Goal: Task Accomplishment & Management: Use online tool/utility

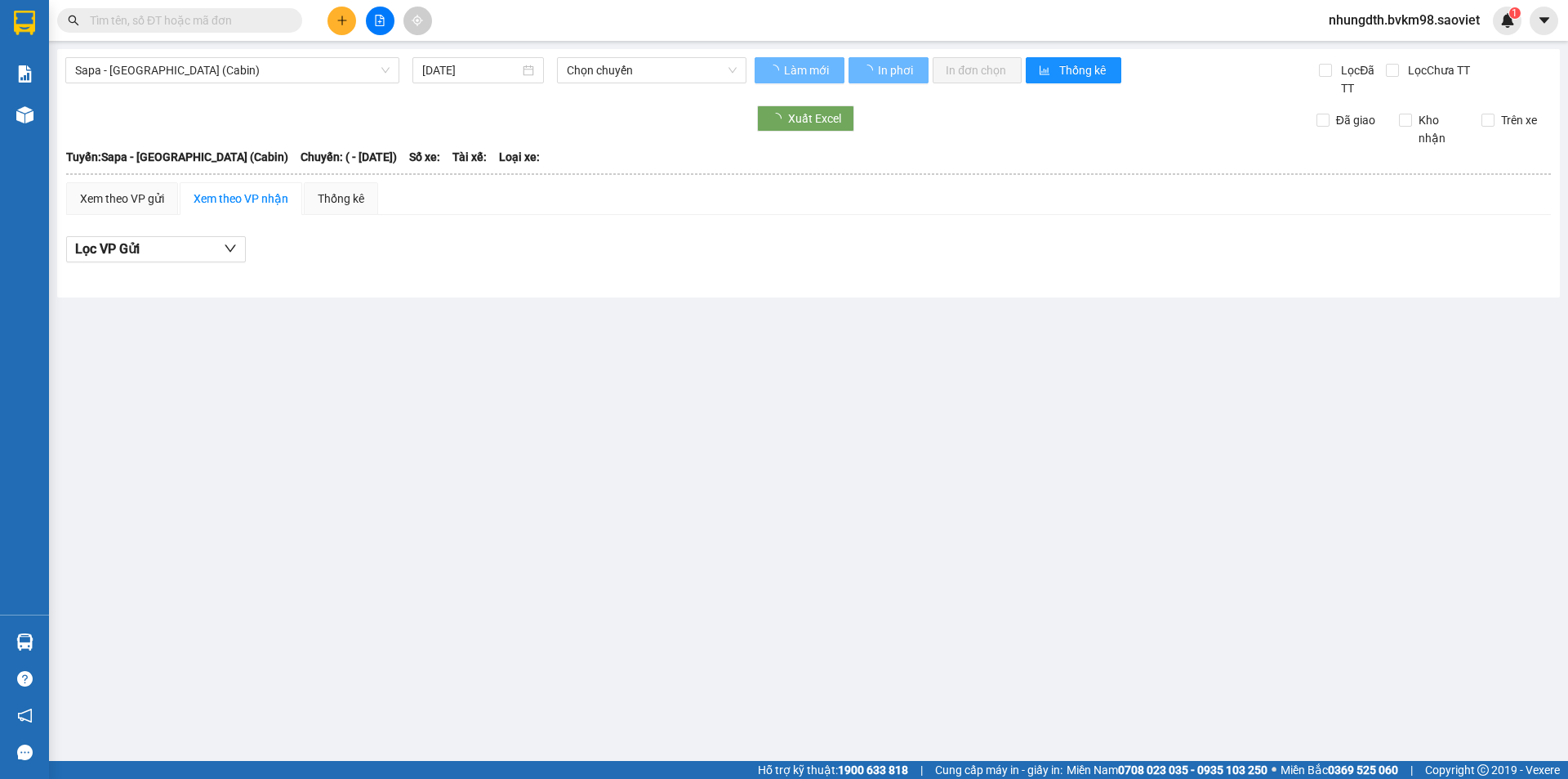
type input "[DATE]"
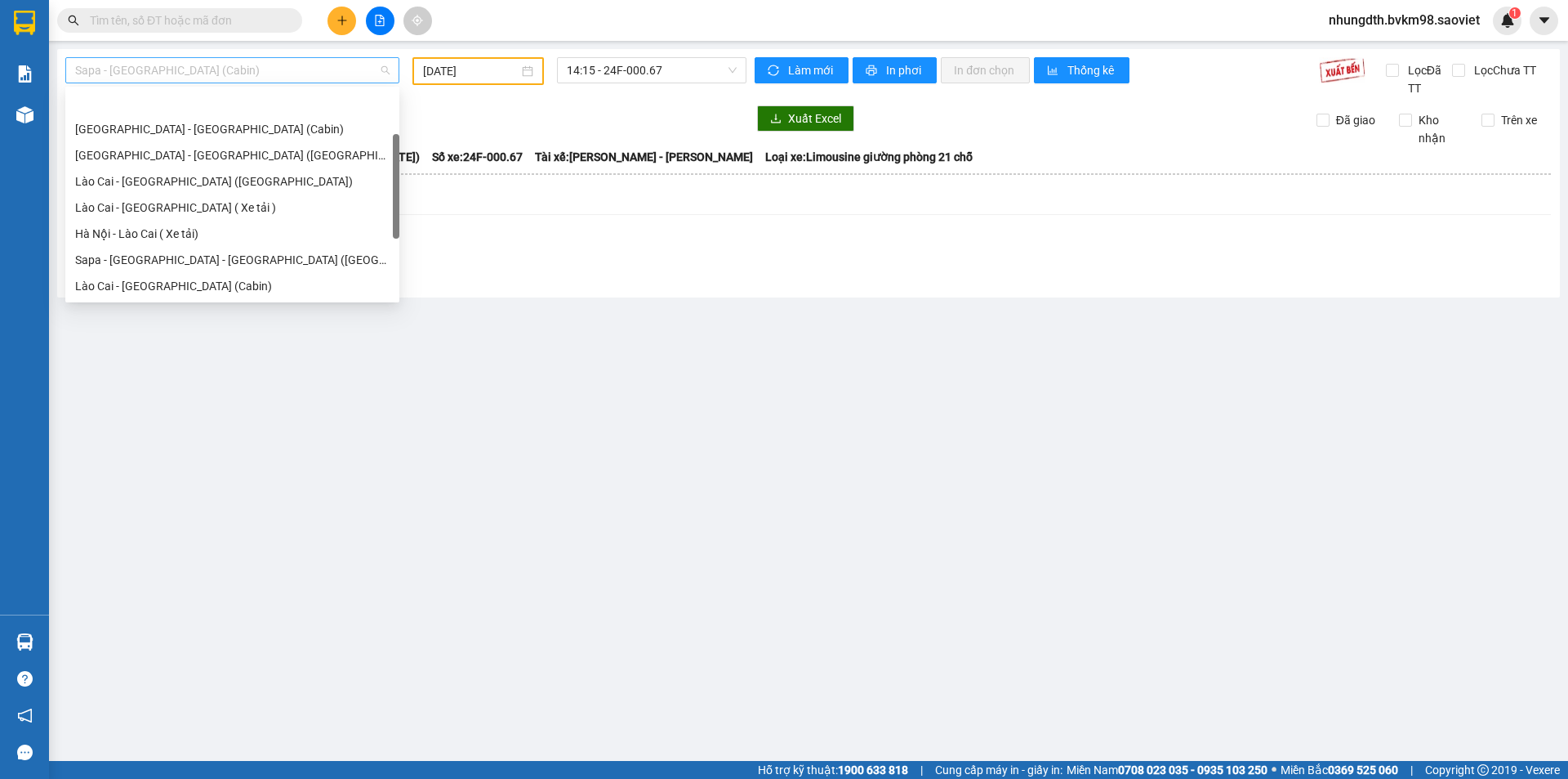
click at [181, 71] on span "Sapa - [GEOGRAPHIC_DATA] (Cabin)" at bounding box center [232, 70] width 314 height 24
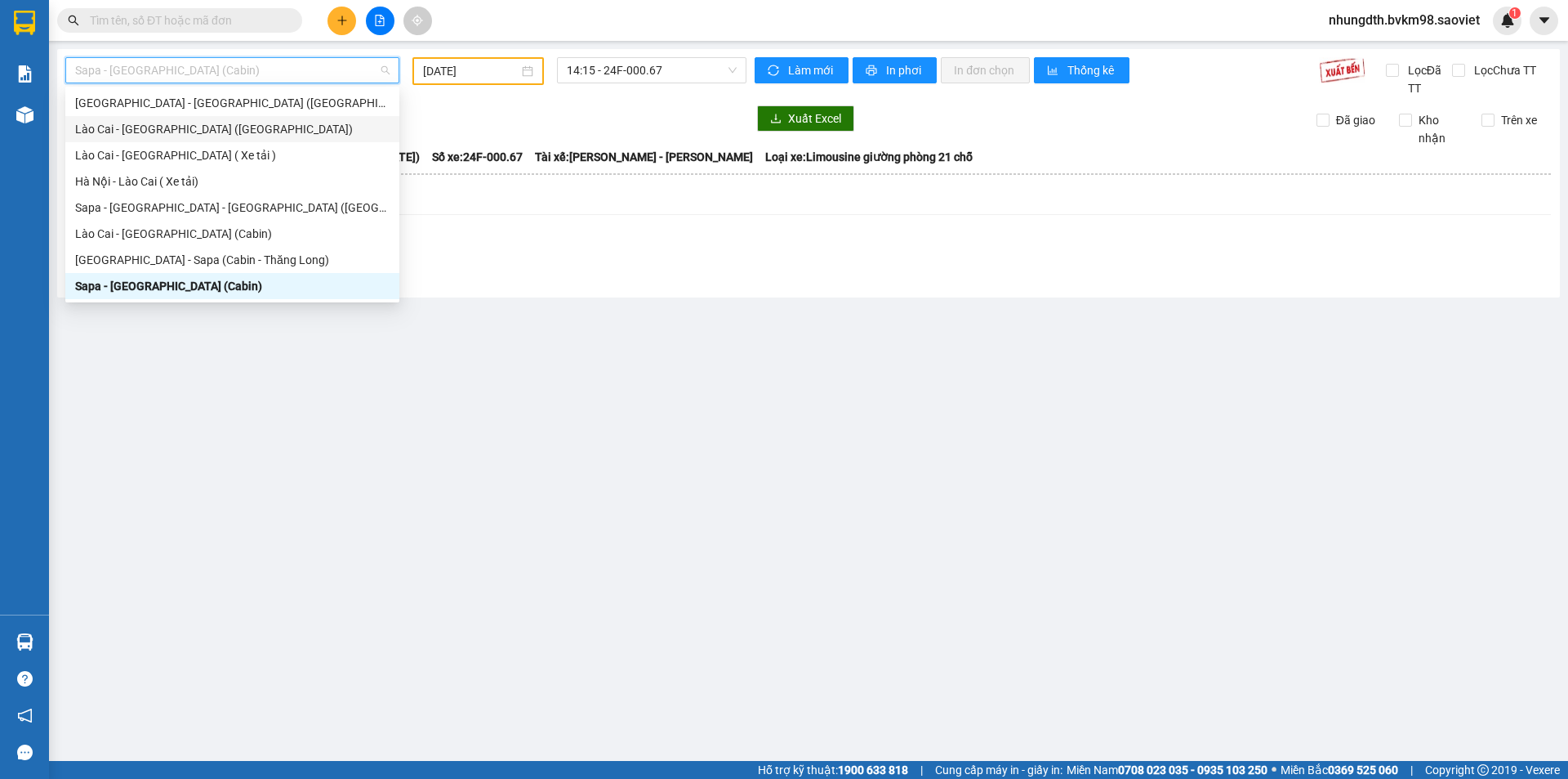
click at [190, 121] on div "Lào Cai - [GEOGRAPHIC_DATA] ([GEOGRAPHIC_DATA])" at bounding box center [232, 128] width 314 height 18
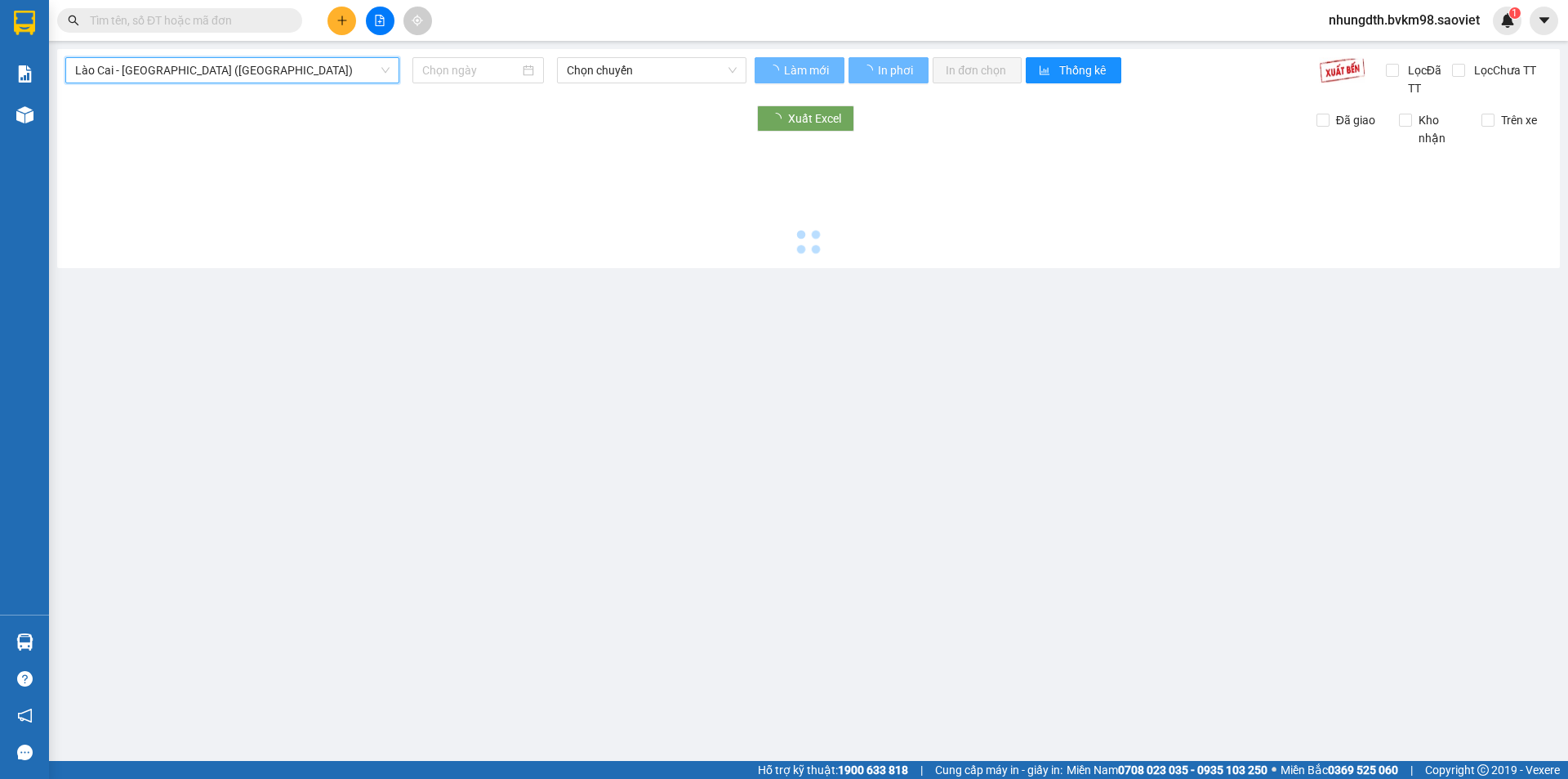
type input "[DATE]"
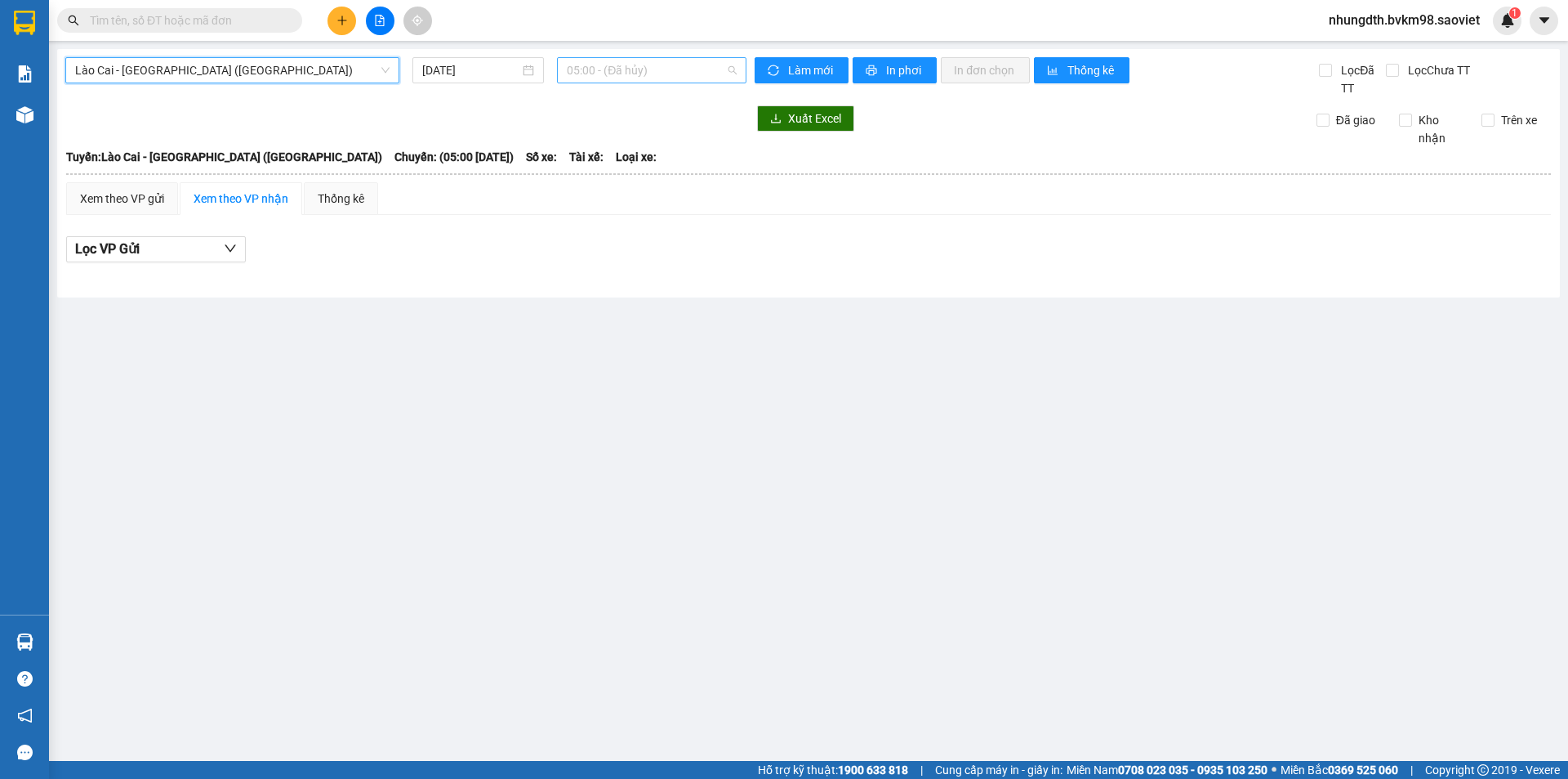
click at [730, 75] on span "05:00 - (Đã hủy)" at bounding box center [651, 70] width 170 height 24
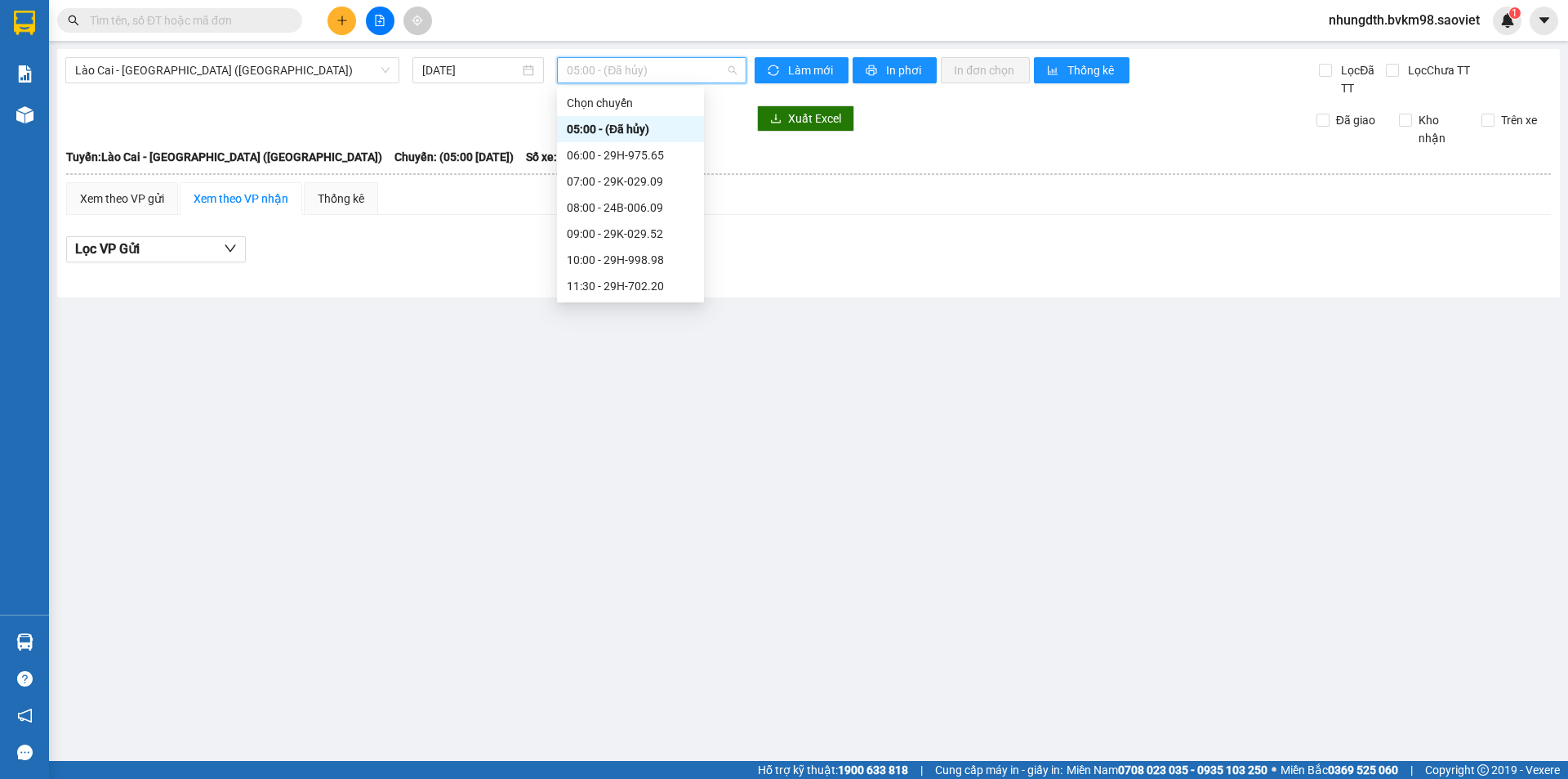
scroll to position [131, 0]
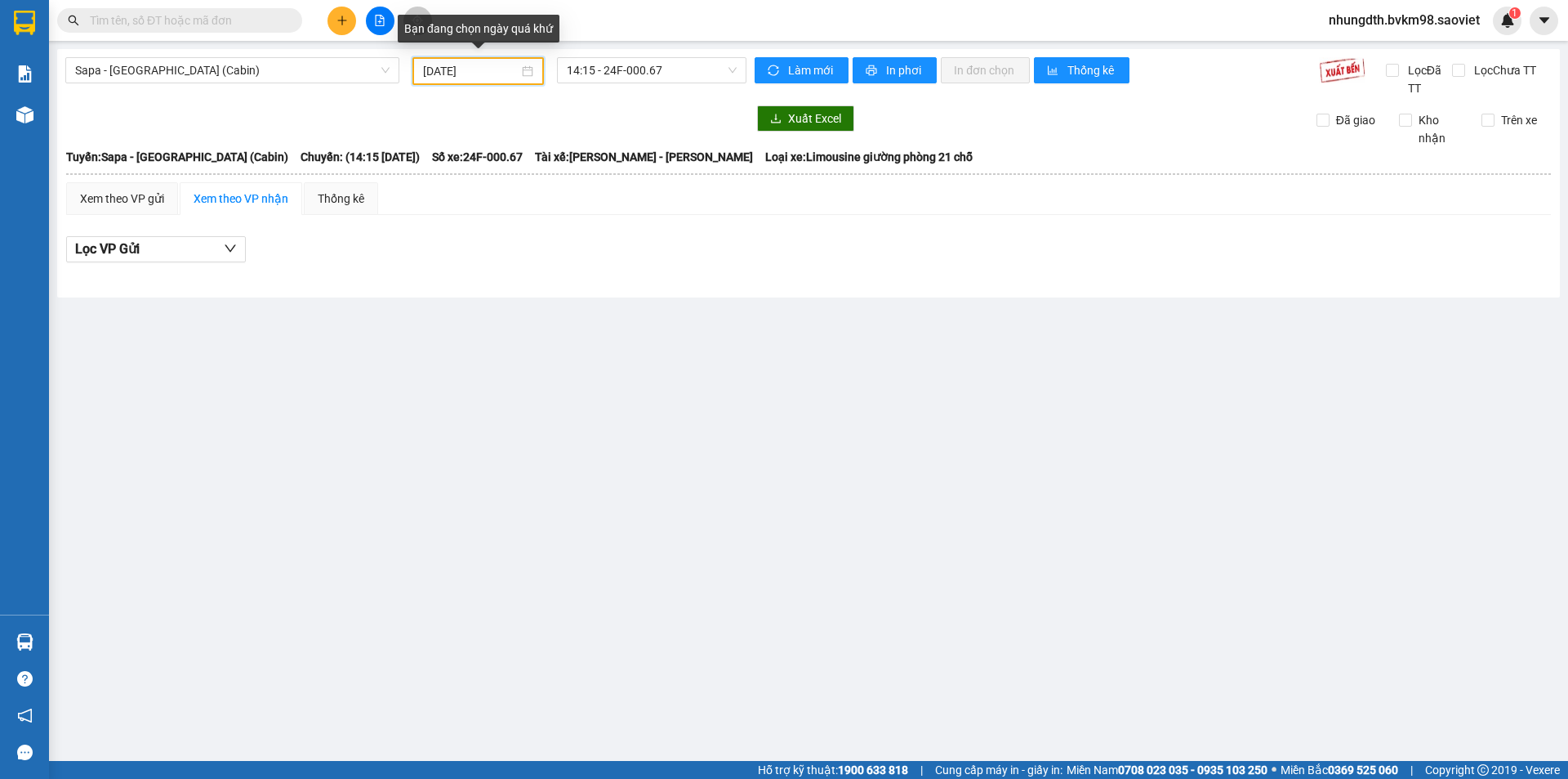
click at [432, 72] on input "[DATE]" at bounding box center [471, 70] width 96 height 18
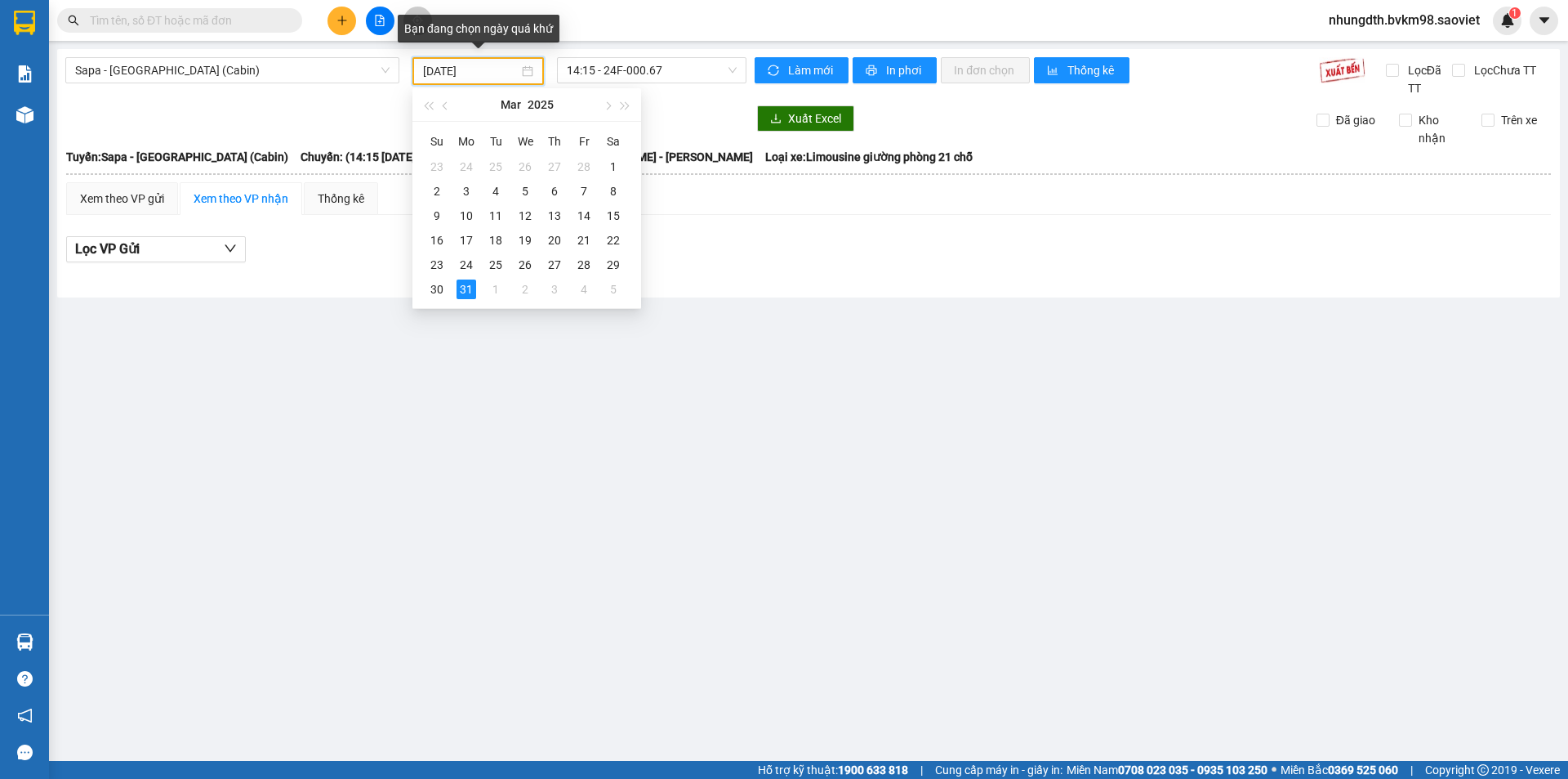
click at [451, 71] on input "[DATE]" at bounding box center [471, 70] width 96 height 18
drag, startPoint x: 432, startPoint y: 70, endPoint x: 410, endPoint y: 69, distance: 22.0
click at [410, 69] on div "[DATE]" at bounding box center [478, 70] width 144 height 28
drag, startPoint x: 453, startPoint y: 74, endPoint x: 432, endPoint y: 74, distance: 21.0
click at [432, 74] on input "[DATE]" at bounding box center [471, 70] width 96 height 18
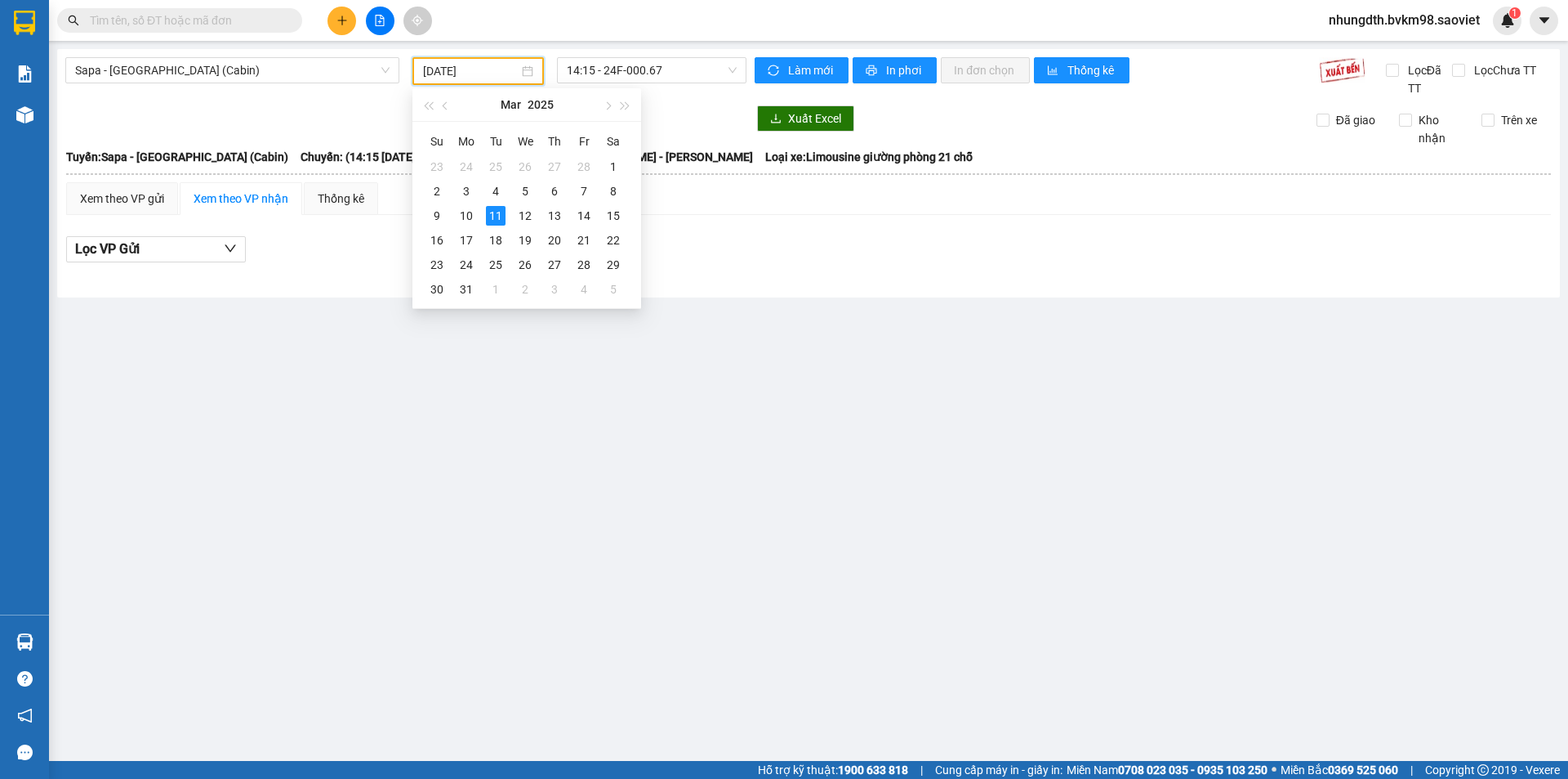
click at [505, 68] on input "[DATE]" at bounding box center [471, 70] width 96 height 18
drag, startPoint x: 451, startPoint y: 71, endPoint x: 438, endPoint y: 72, distance: 13.0
click at [438, 72] on input "[DATE]" at bounding box center [471, 70] width 96 height 18
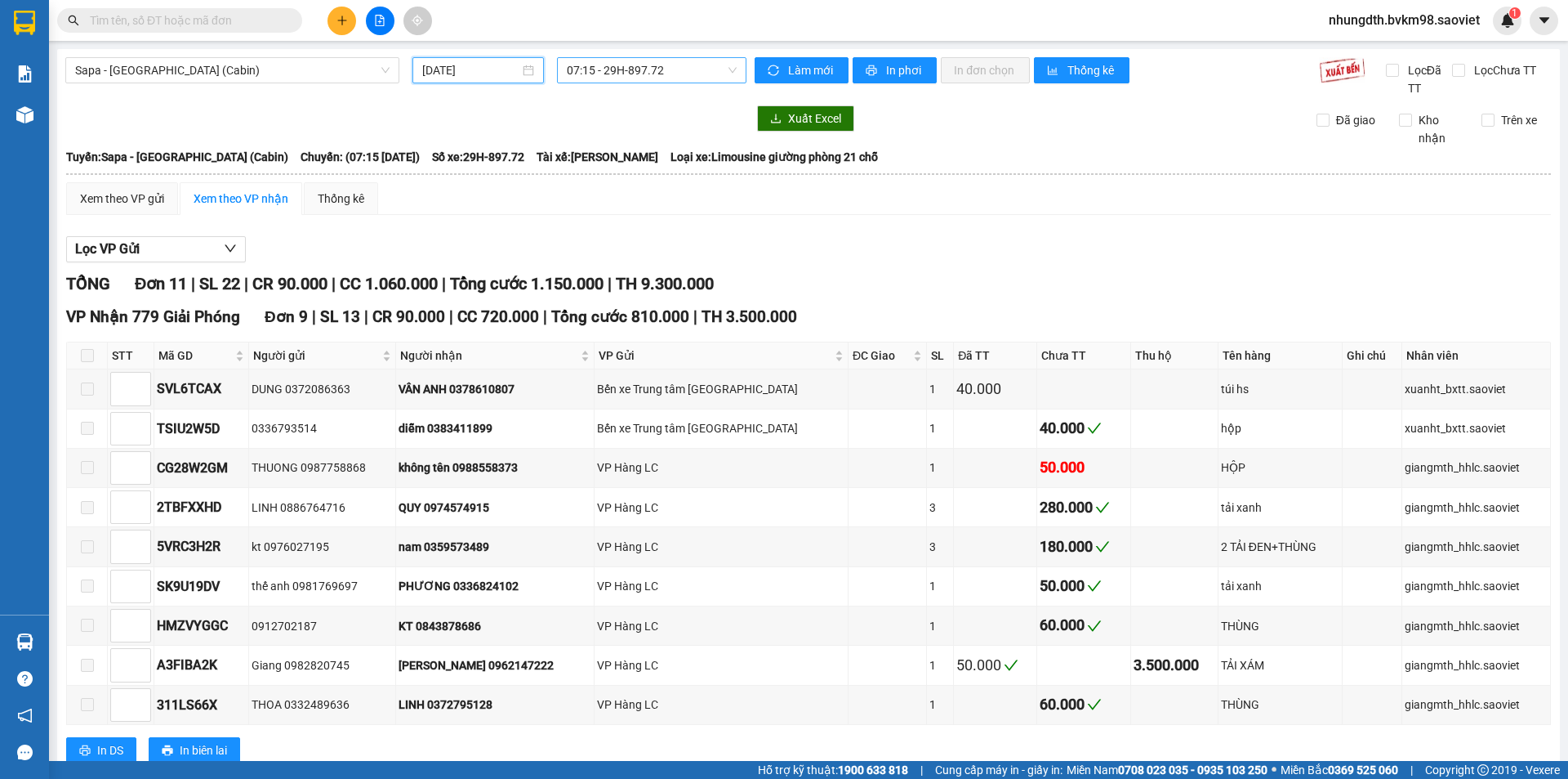
click at [728, 74] on span "07:15 - 29H-897.72" at bounding box center [651, 70] width 170 height 24
type input "[DATE]"
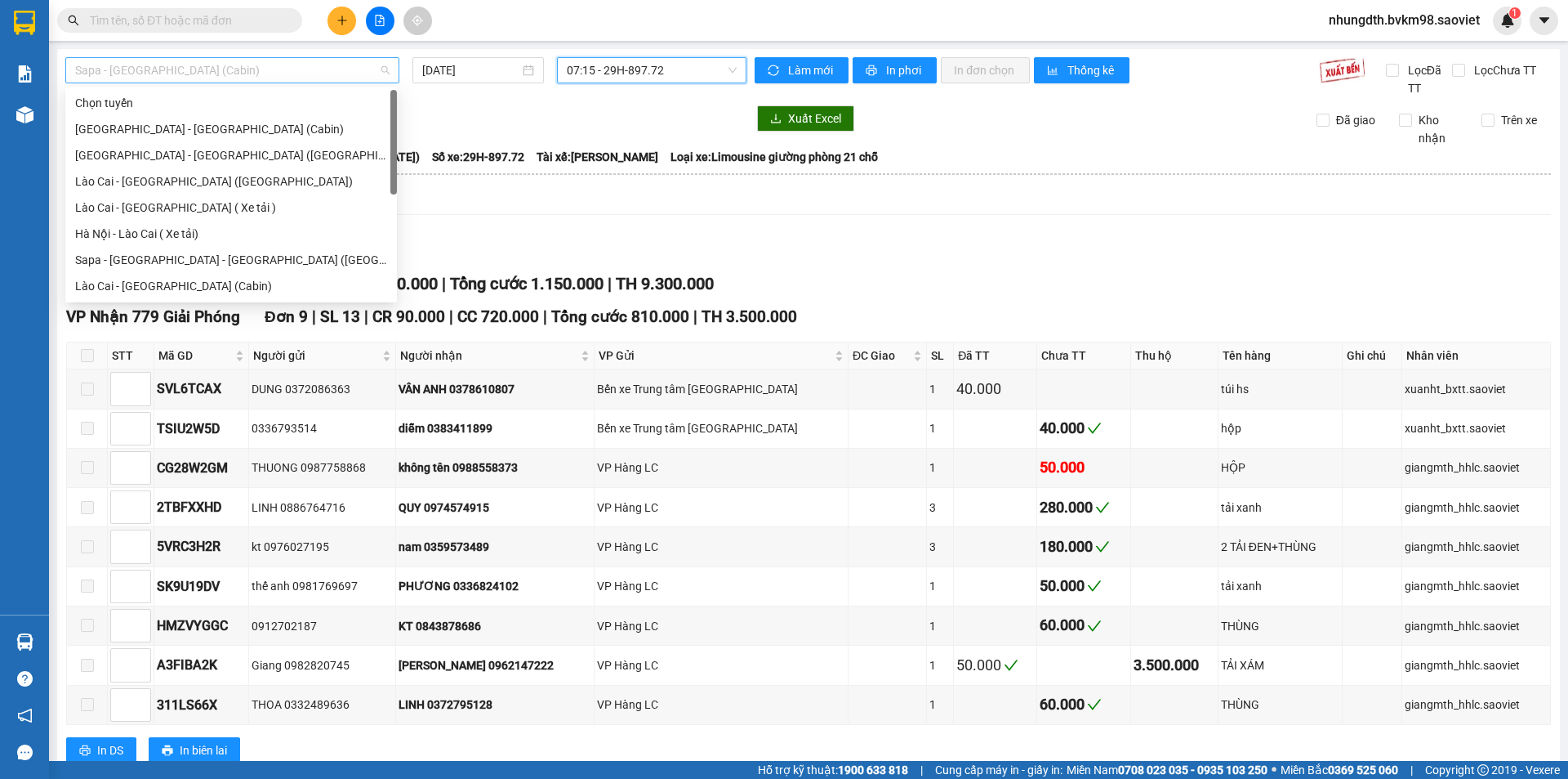
scroll to position [52, 0]
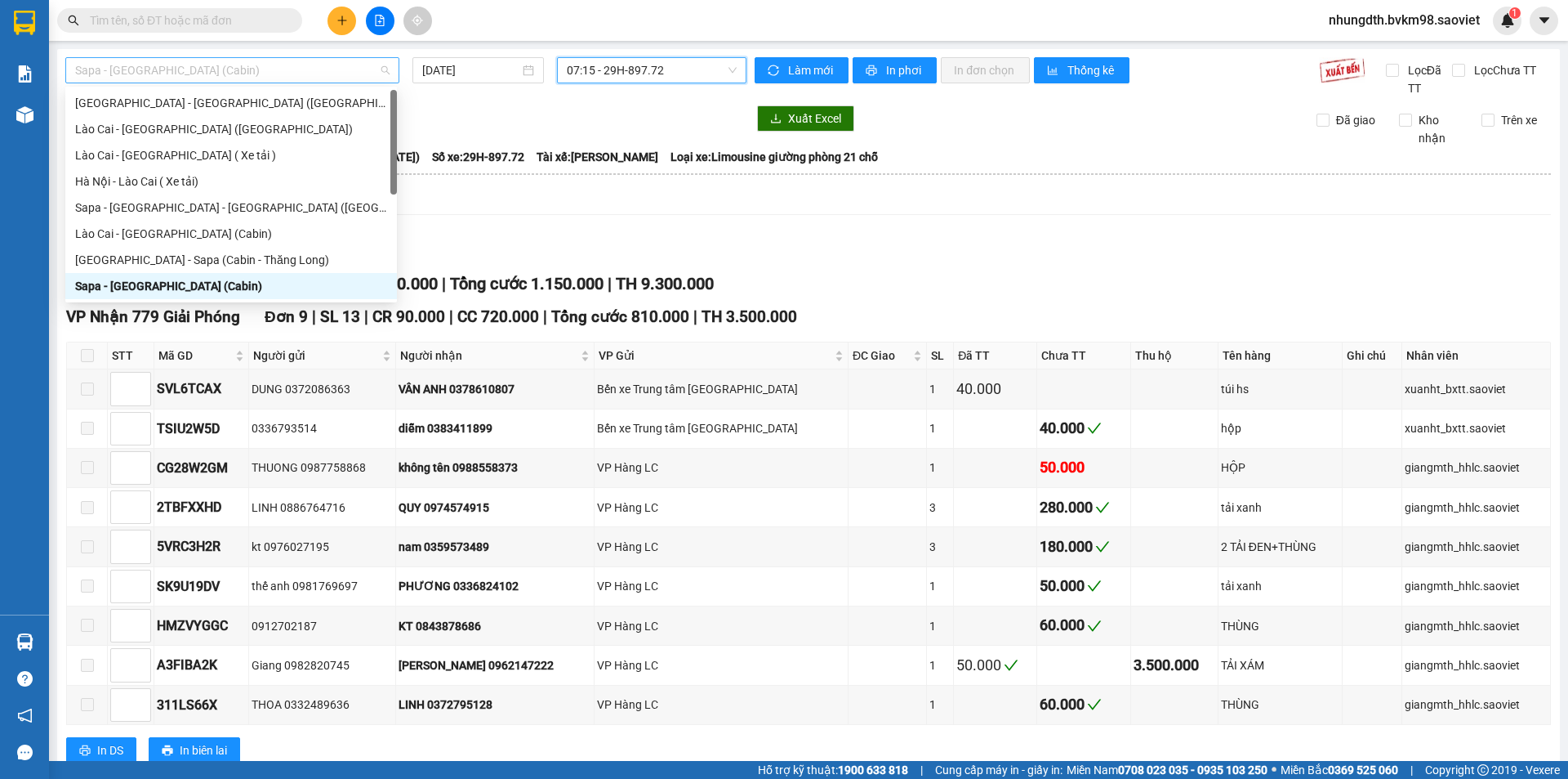
click at [179, 71] on span "Sapa - [GEOGRAPHIC_DATA] (Cabin)" at bounding box center [232, 70] width 314 height 24
click at [192, 121] on div "Lào Cai - [GEOGRAPHIC_DATA] ([GEOGRAPHIC_DATA])" at bounding box center [231, 128] width 312 height 18
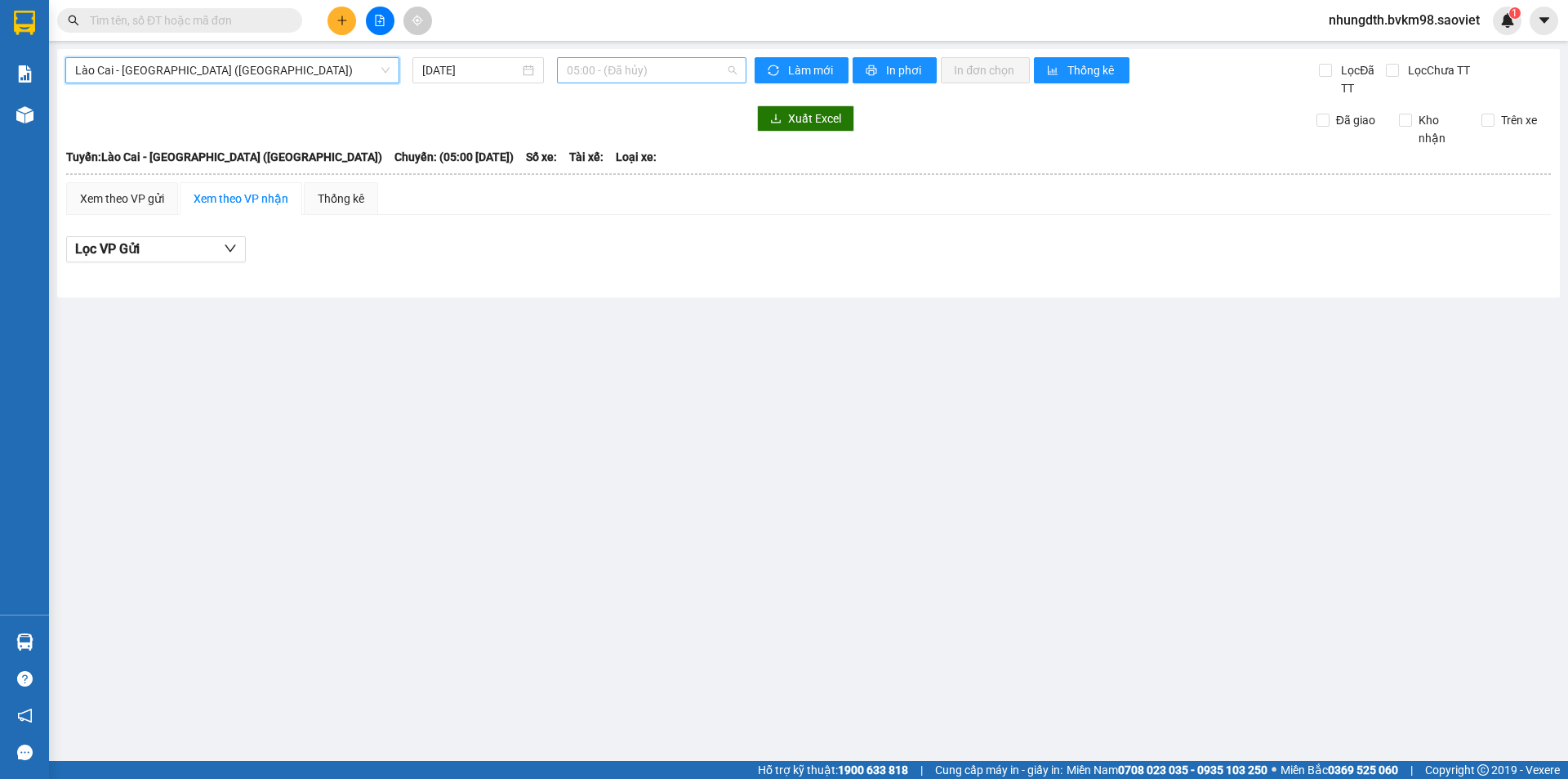
click at [727, 71] on span "05:00 - (Đã hủy)" at bounding box center [651, 70] width 170 height 24
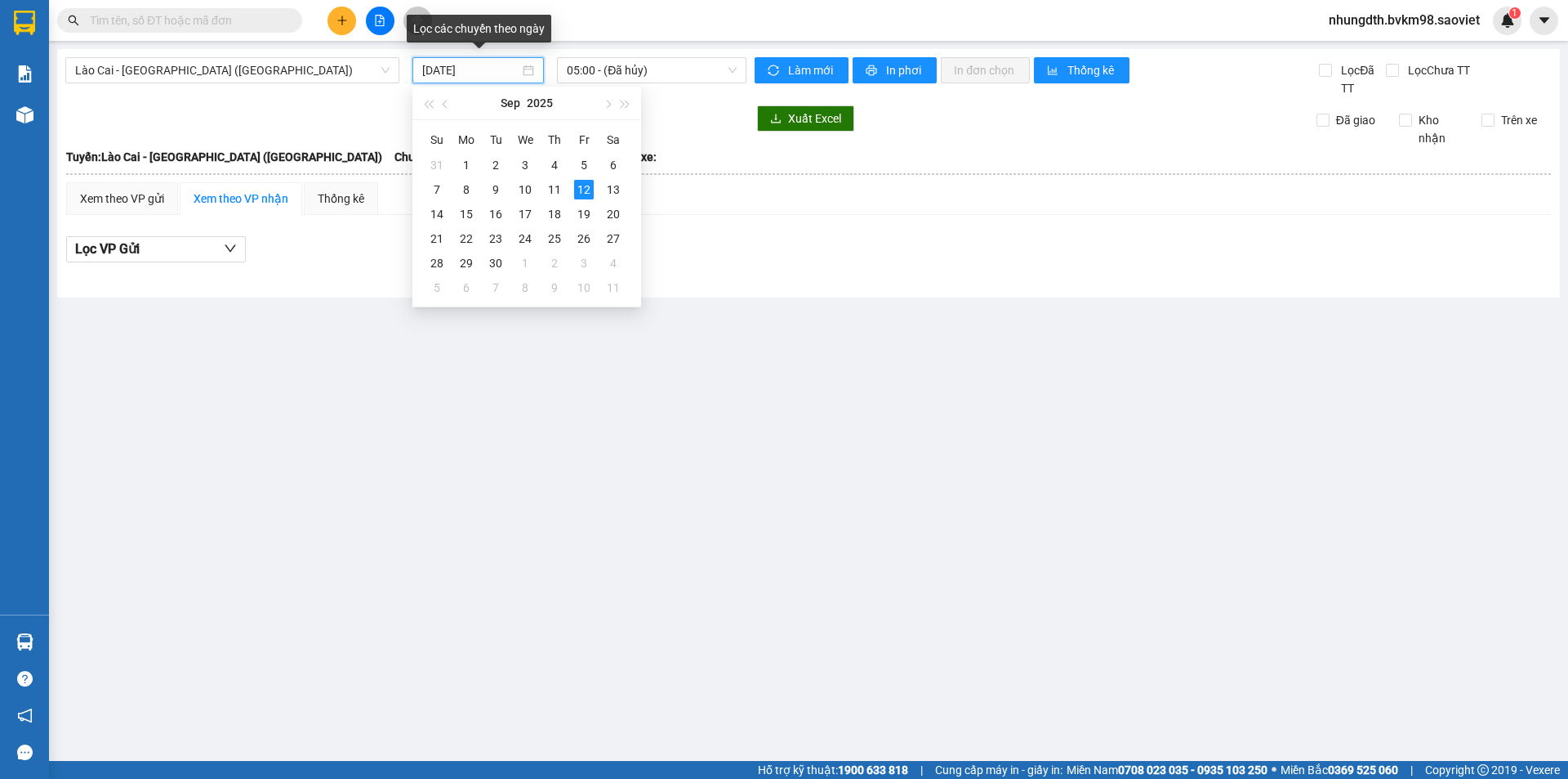
drag, startPoint x: 451, startPoint y: 72, endPoint x: 434, endPoint y: 67, distance: 17.7
click at [434, 67] on input "[DATE]" at bounding box center [471, 70] width 97 height 18
drag, startPoint x: 430, startPoint y: 69, endPoint x: 417, endPoint y: 70, distance: 13.0
click at [417, 70] on div "[DATE]" at bounding box center [478, 70] width 132 height 26
drag, startPoint x: 453, startPoint y: 68, endPoint x: 421, endPoint y: 70, distance: 32.1
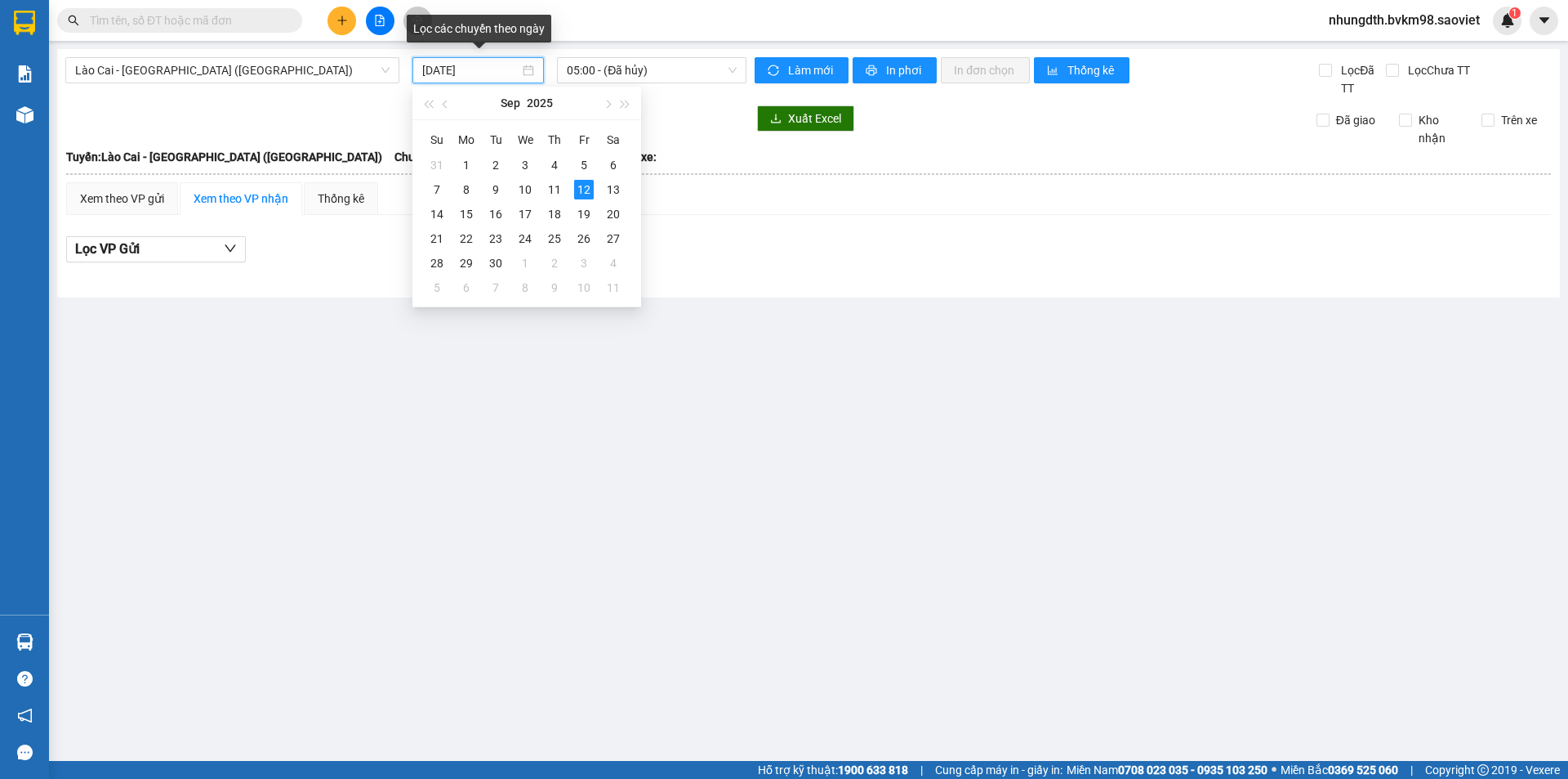
click at [421, 70] on div "[DATE]" at bounding box center [478, 70] width 132 height 26
click at [433, 69] on input "1109/2025" at bounding box center [471, 70] width 97 height 18
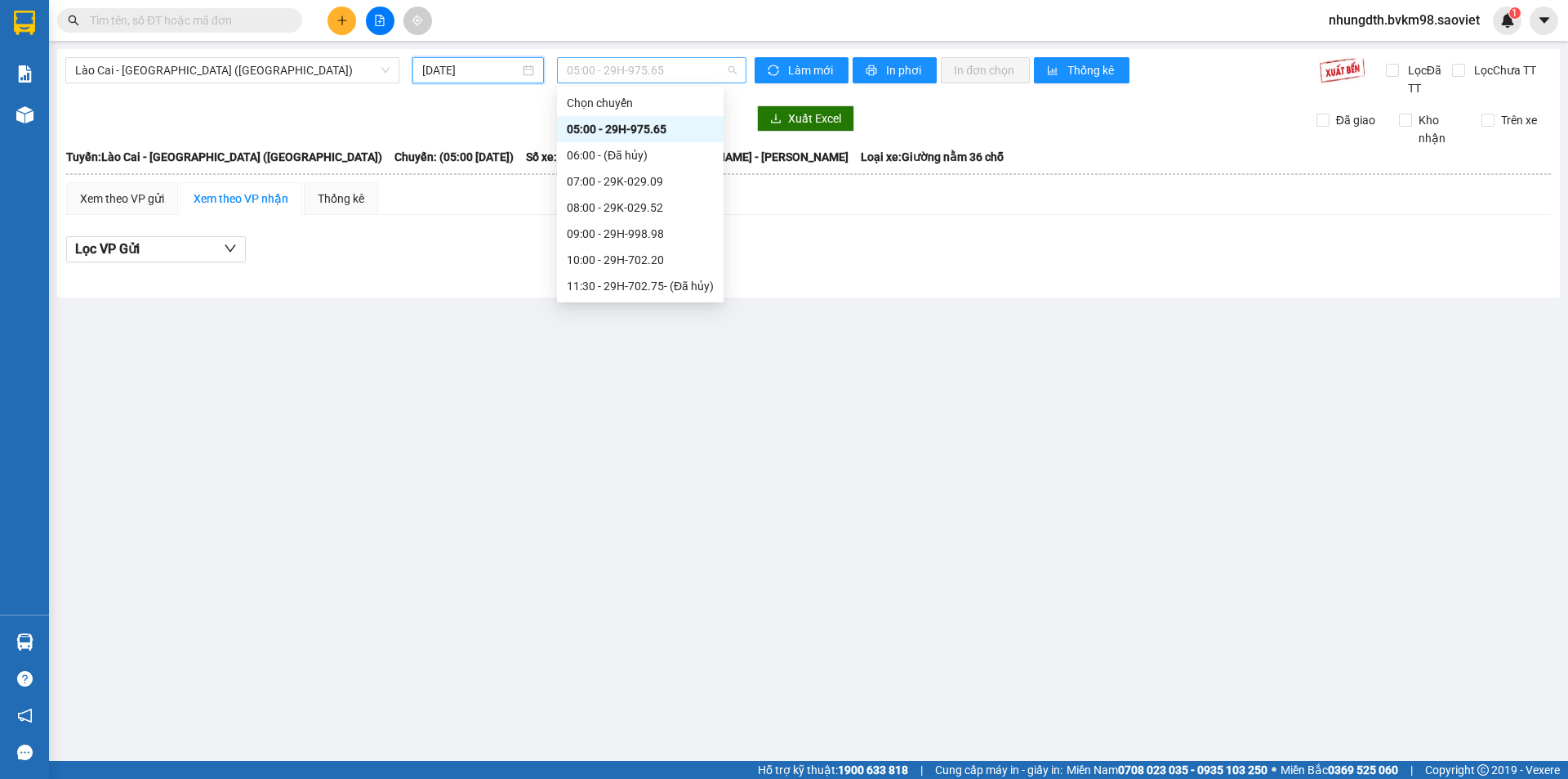
click at [731, 70] on span "05:00 - 29H-975.65" at bounding box center [651, 70] width 170 height 24
type input "[DATE]"
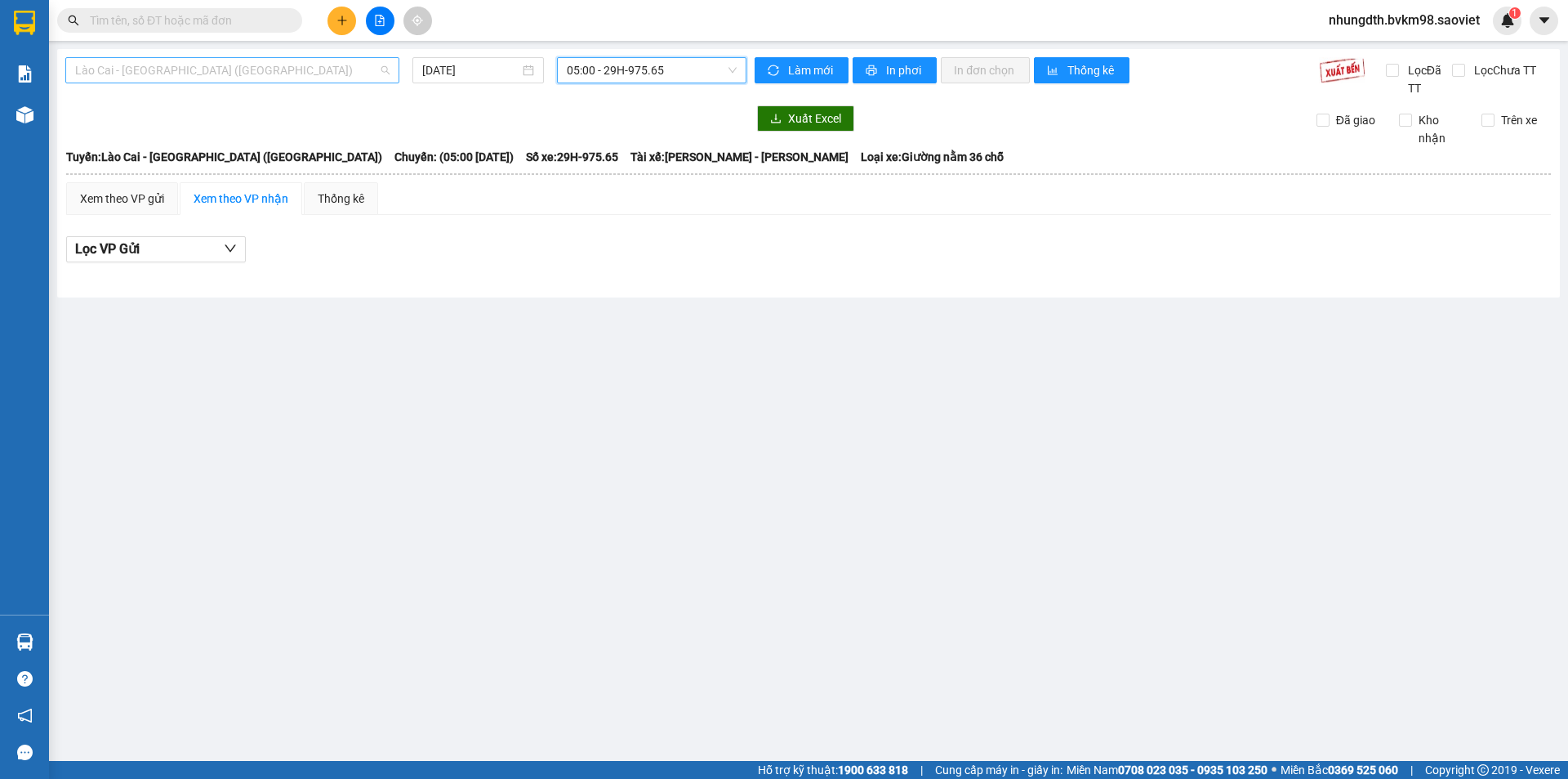
click at [215, 70] on span "Lào Cai - [GEOGRAPHIC_DATA] ([GEOGRAPHIC_DATA])" at bounding box center [232, 70] width 314 height 24
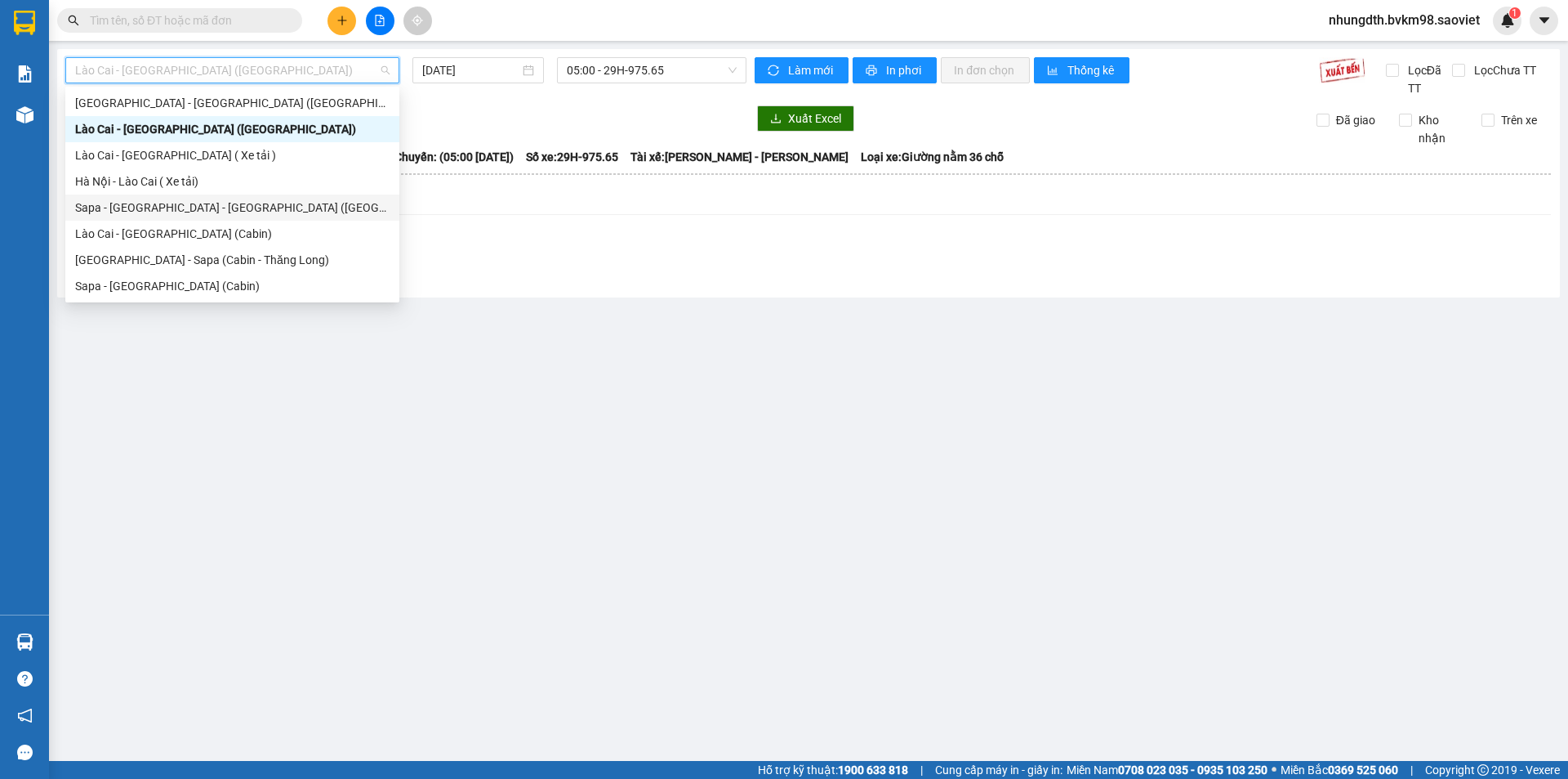
click at [210, 199] on div "Sapa - [GEOGRAPHIC_DATA] - [GEOGRAPHIC_DATA] ([GEOGRAPHIC_DATA])" at bounding box center [232, 207] width 314 height 18
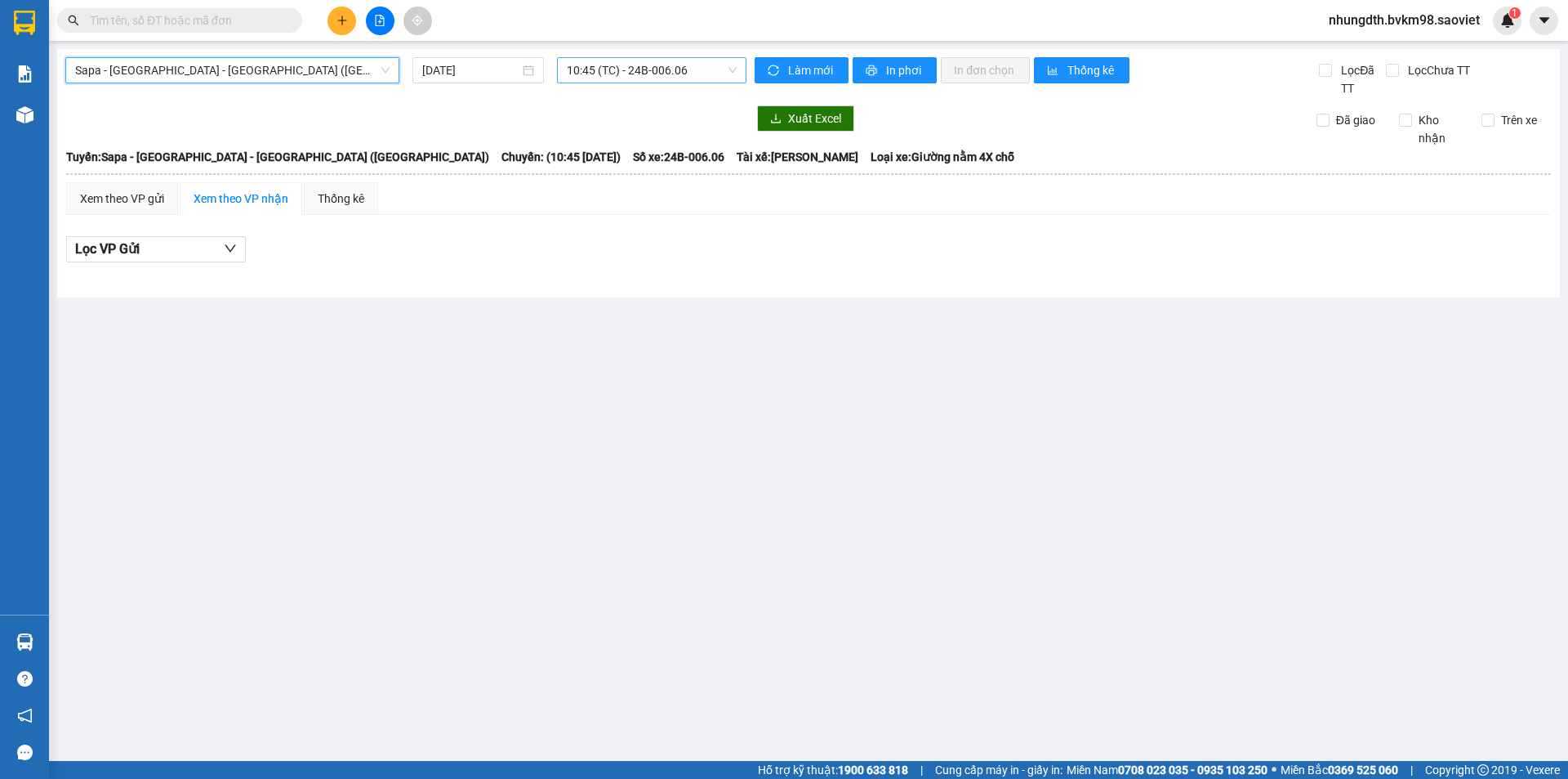
click at [730, 71] on span "10:45 (TC) - 24B-006.06" at bounding box center [651, 70] width 170 height 24
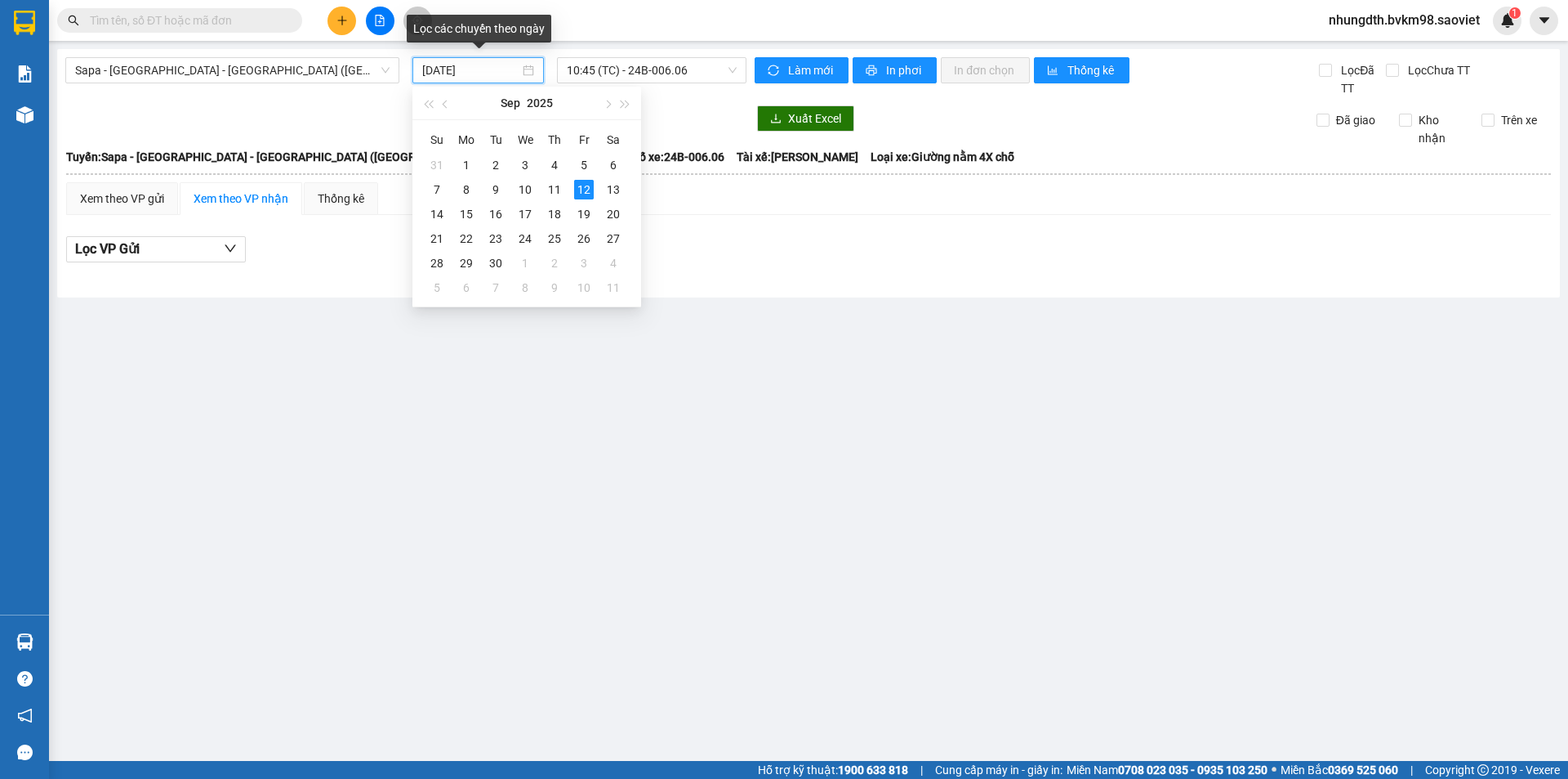
click at [430, 68] on input "[DATE]" at bounding box center [471, 70] width 97 height 18
drag, startPoint x: 434, startPoint y: 69, endPoint x: 416, endPoint y: 70, distance: 18.0
click at [416, 70] on div "[DATE]" at bounding box center [478, 70] width 132 height 26
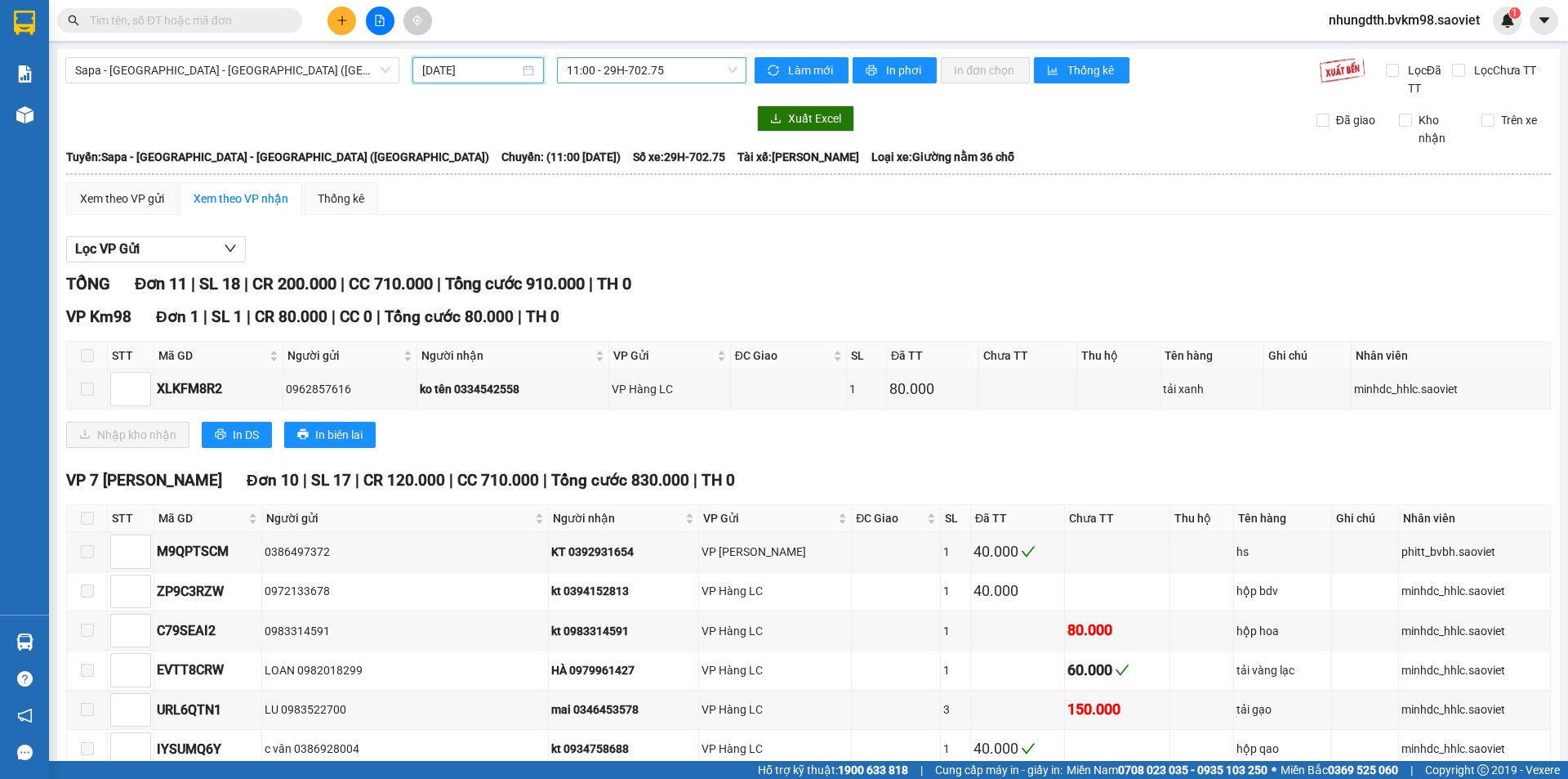
click at [724, 71] on span "11:00 - 29H-702.75" at bounding box center [651, 70] width 170 height 24
type input "[DATE]"
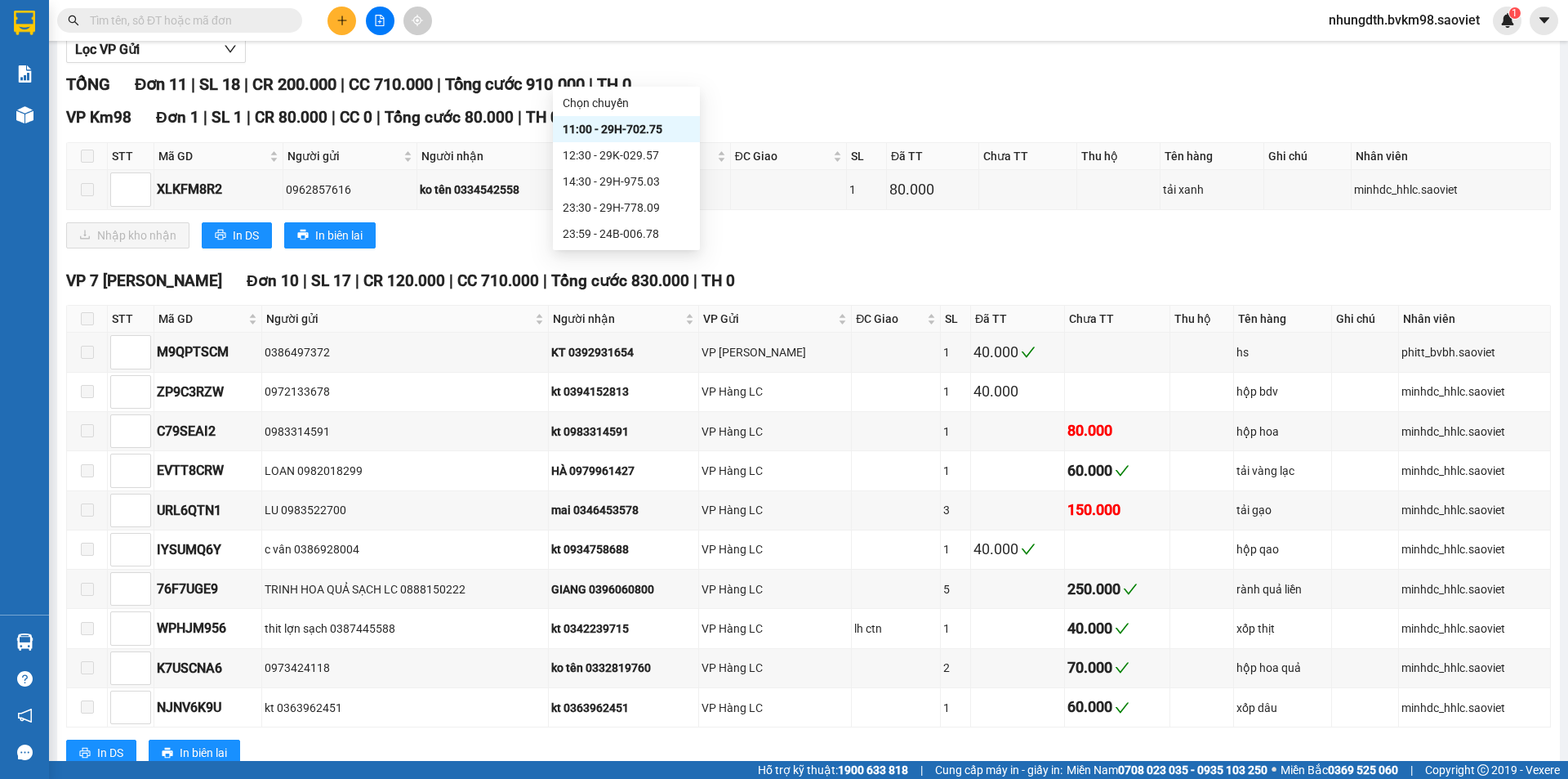
scroll to position [245, 0]
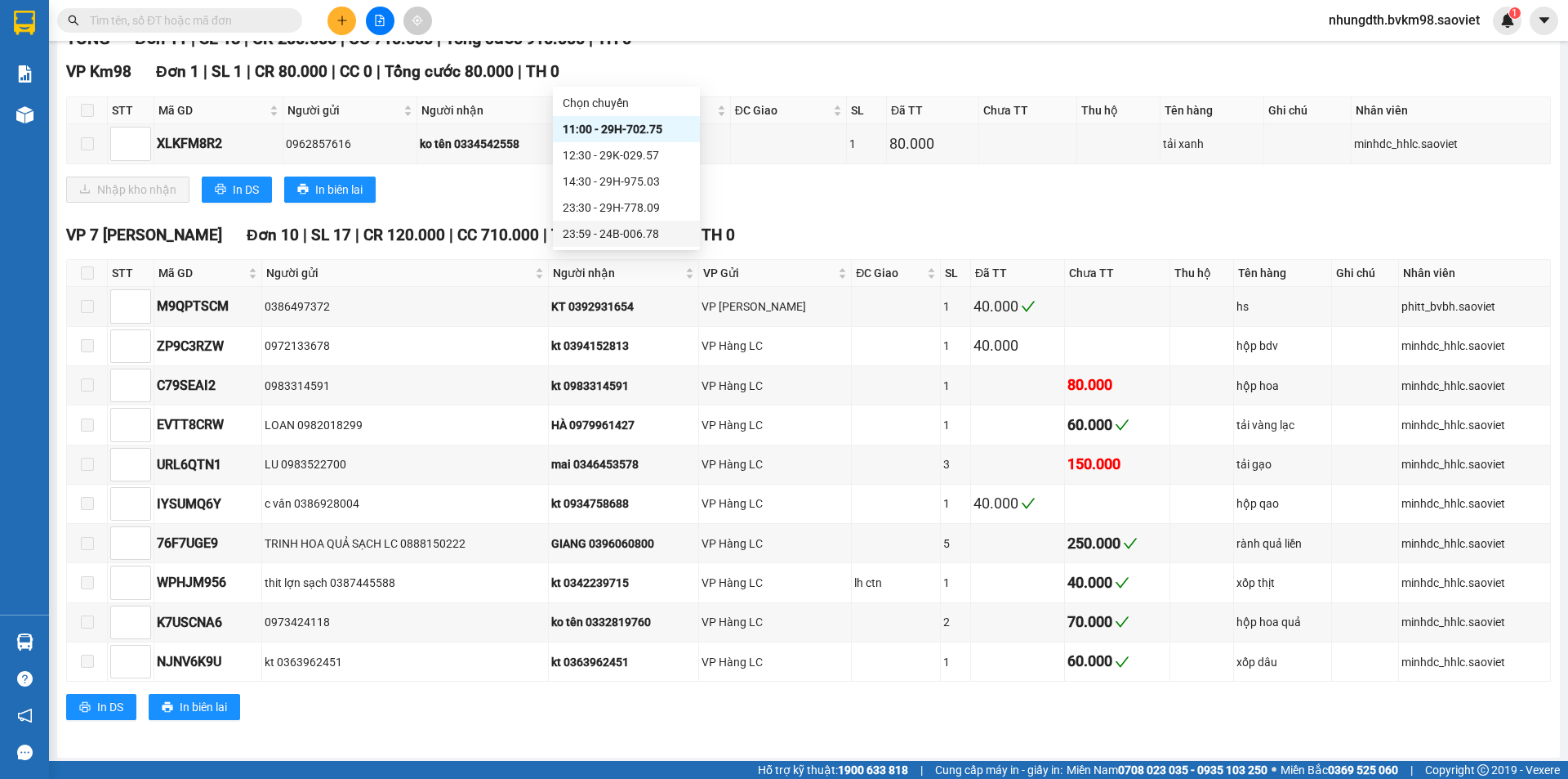
click at [647, 231] on div "23:59 - 24B-006.78" at bounding box center [626, 233] width 127 height 18
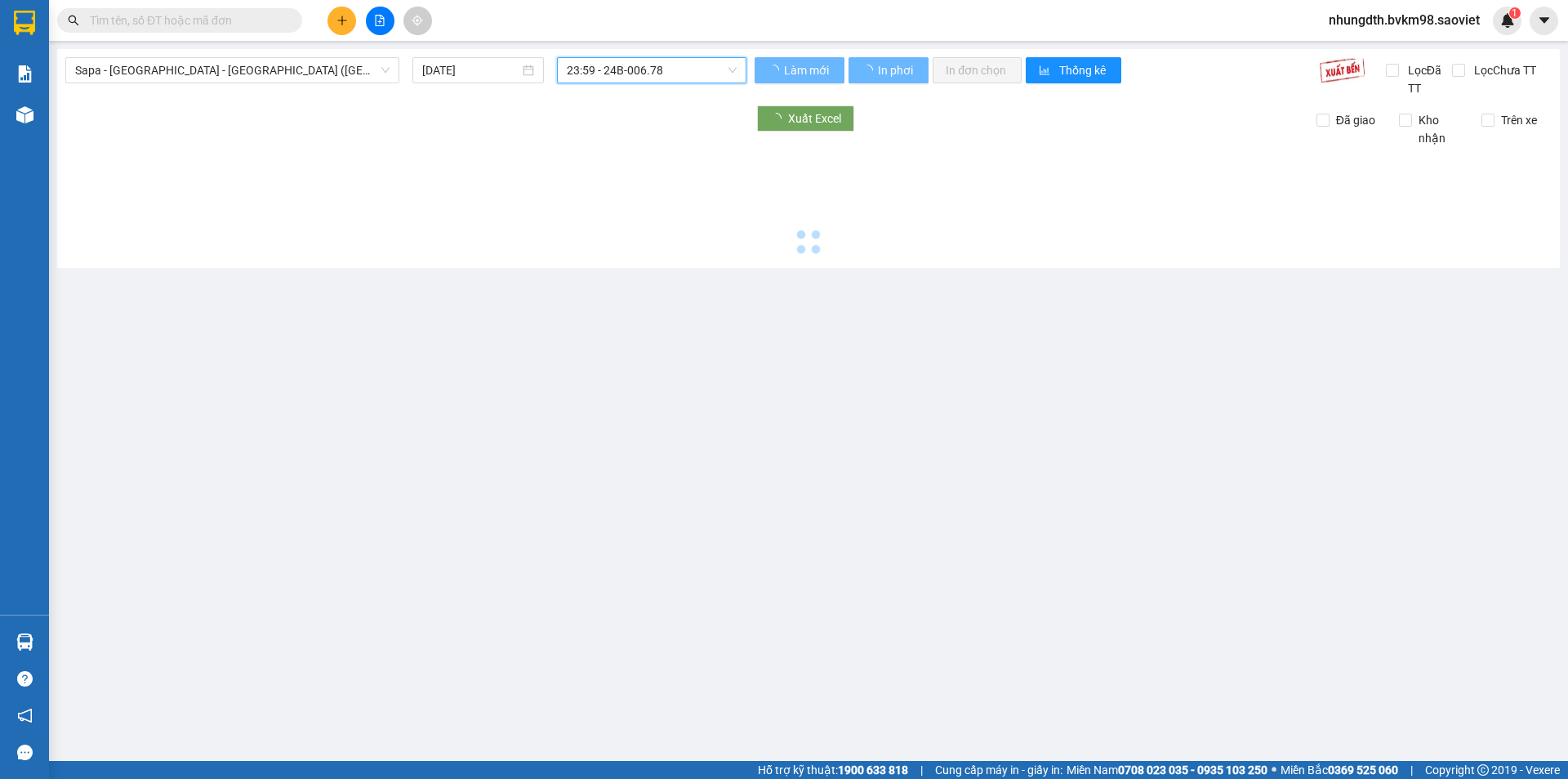
scroll to position [0, 0]
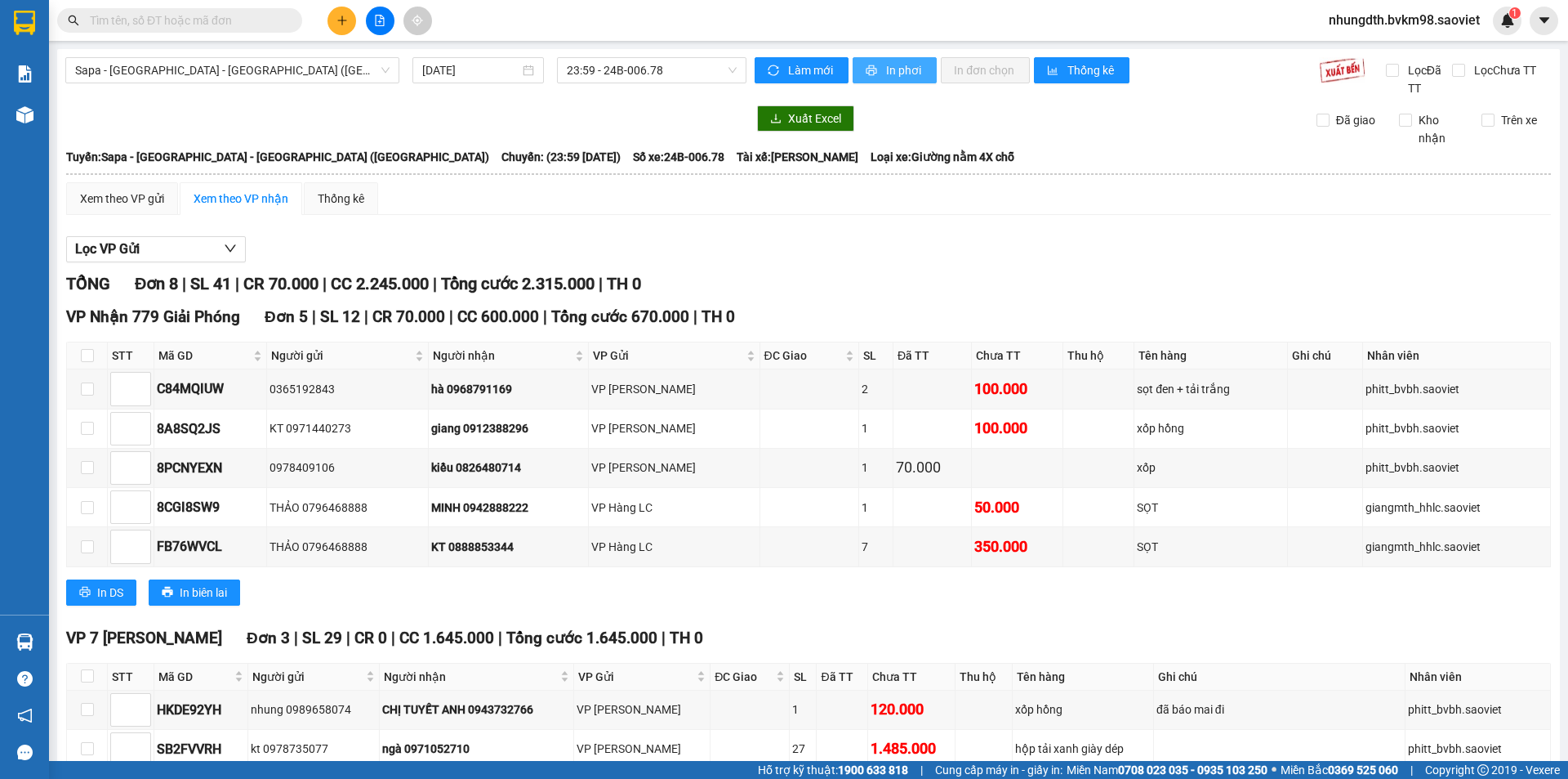
click at [890, 63] on span "In phơi" at bounding box center [904, 70] width 38 height 18
